Goal: Information Seeking & Learning: Learn about a topic

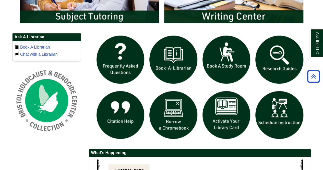
scroll to position [326, 0]
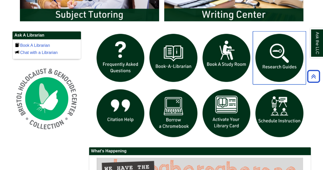
drag, startPoint x: 311, startPoint y: 26, endPoint x: 285, endPoint y: 60, distance: 43.4
click at [285, 60] on img "slideshow" at bounding box center [279, 57] width 53 height 53
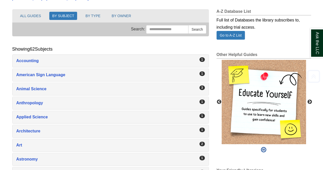
scroll to position [58, 0]
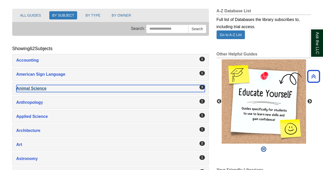
click at [125, 85] on div "Animal Science , 3 guides" at bounding box center [110, 88] width 188 height 7
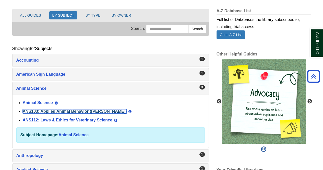
click at [76, 112] on link "ANS103: Applied Animal Behavior ([PERSON_NAME])" at bounding box center [75, 111] width 104 height 4
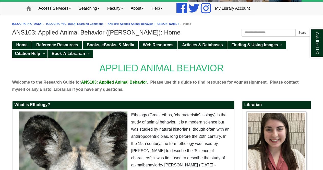
scroll to position [31, 0]
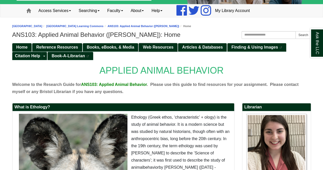
click at [149, 48] on span "Web Resources" at bounding box center [158, 47] width 31 height 4
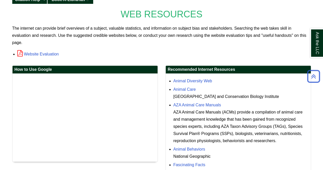
scroll to position [87, 0]
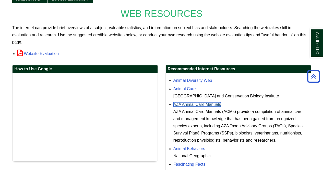
click at [195, 102] on link "AZA Animal Care Manuals" at bounding box center [197, 104] width 48 height 4
click at [190, 89] on link "Animal Care" at bounding box center [184, 88] width 22 height 4
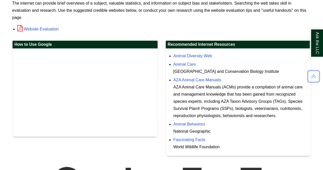
scroll to position [112, 0]
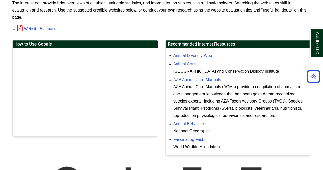
click at [193, 120] on div "Animal Behaviors National Geographic" at bounding box center [240, 127] width 135 height 14
click at [192, 123] on link "Animal Behaviors" at bounding box center [189, 123] width 32 height 4
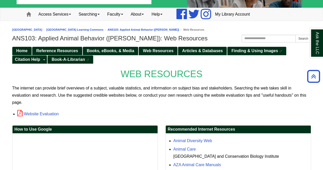
scroll to position [0, 0]
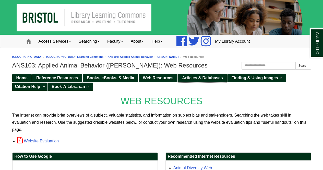
click at [190, 76] on span "Articles & Databases" at bounding box center [202, 78] width 41 height 4
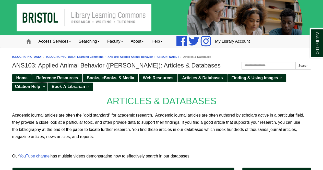
click at [68, 76] on span "Reference Resources" at bounding box center [57, 78] width 42 height 4
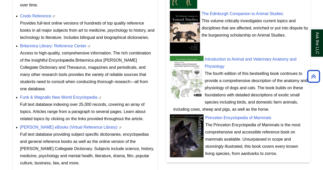
scroll to position [244, 0]
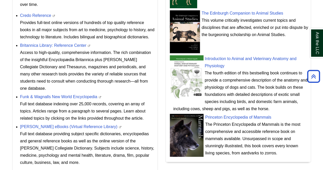
click at [110, 92] on li "Funk & Wagnalls New World Encyclopedia This link opens in a new window Full tex…" at bounding box center [87, 107] width 135 height 30
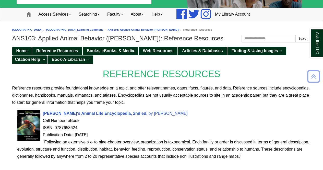
scroll to position [27, 0]
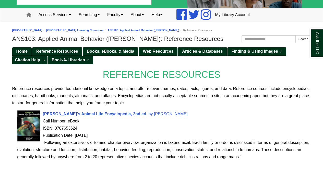
click at [208, 55] on link "Articles & Databases" at bounding box center [202, 51] width 49 height 8
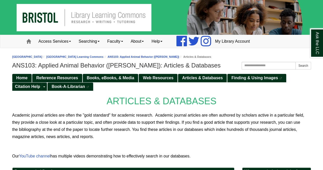
drag, startPoint x: 119, startPoint y: 93, endPoint x: 119, endPoint y: 97, distance: 3.3
click at [119, 97] on p "ARTICLES & DATABASES" at bounding box center [161, 101] width 299 height 16
click at [119, 97] on span "ARTICLES & DATABASES" at bounding box center [161, 101] width 110 height 10
click at [118, 77] on span "Books, eBooks, & Media" at bounding box center [110, 78] width 47 height 4
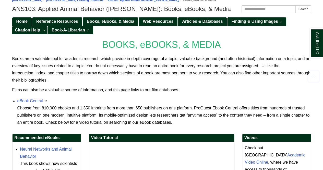
scroll to position [58, 0]
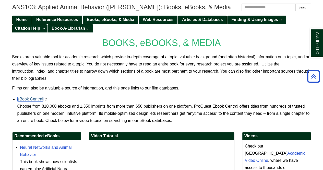
click at [34, 100] on link "eBook Central" at bounding box center [30, 99] width 26 height 4
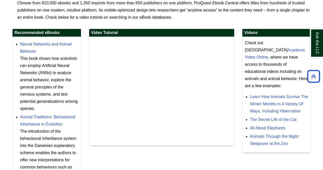
scroll to position [165, 0]
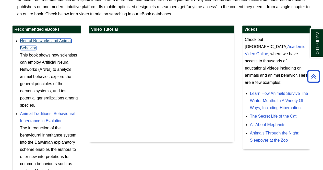
click at [33, 39] on link "Neural Networks and Animal Behavior" at bounding box center [46, 44] width 52 height 11
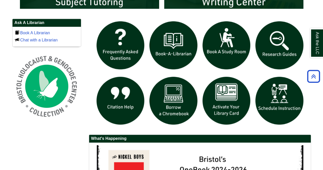
scroll to position [344, 0]
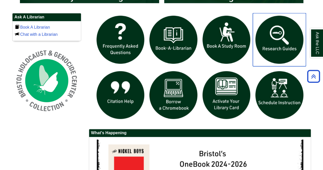
click at [275, 38] on img "slideshow" at bounding box center [279, 39] width 53 height 53
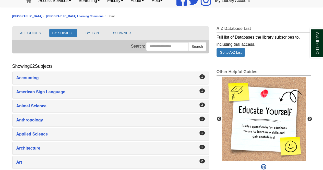
scroll to position [41, 0]
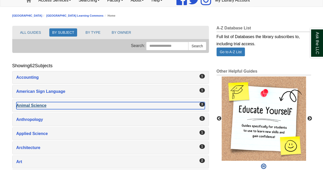
click at [132, 106] on div "Animal Science , 3 guides" at bounding box center [110, 105] width 188 height 7
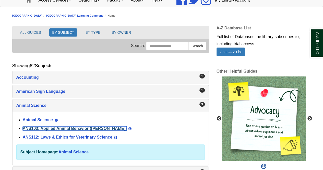
click at [84, 129] on link "ANS103: Applied Animal Behavior ([PERSON_NAME])" at bounding box center [75, 128] width 104 height 4
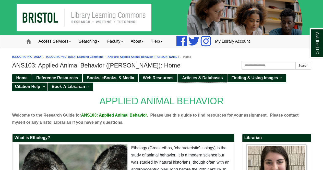
click at [190, 79] on span "Articles & Databases" at bounding box center [202, 78] width 41 height 4
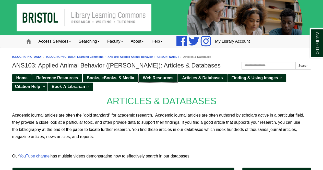
click at [155, 76] on span "Web Resources" at bounding box center [158, 78] width 31 height 4
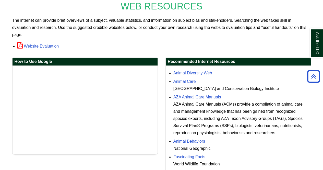
scroll to position [98, 0]
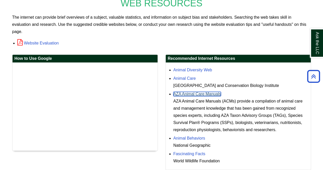
click at [204, 92] on link "AZA Animal Care Manuals" at bounding box center [197, 94] width 48 height 4
